Goal: Transaction & Acquisition: Download file/media

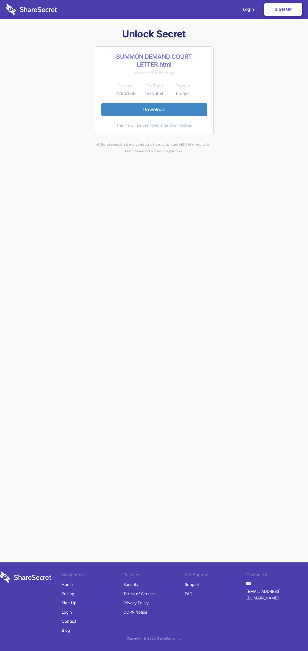
click at [154, 109] on link "Download" at bounding box center [154, 109] width 106 height 13
